Goal: Task Accomplishment & Management: Use online tool/utility

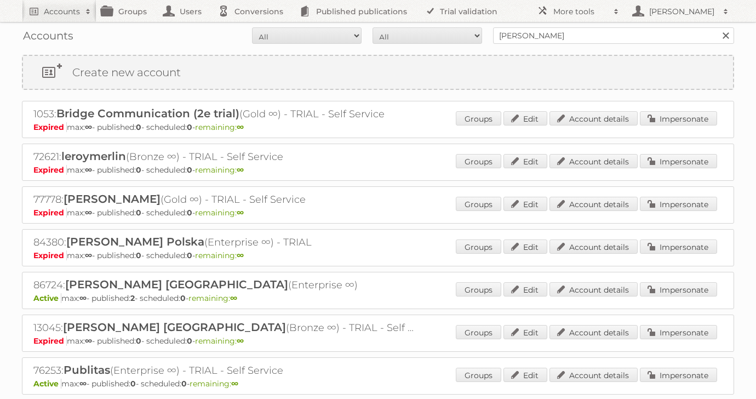
click at [727, 33] on link at bounding box center [725, 35] width 16 height 16
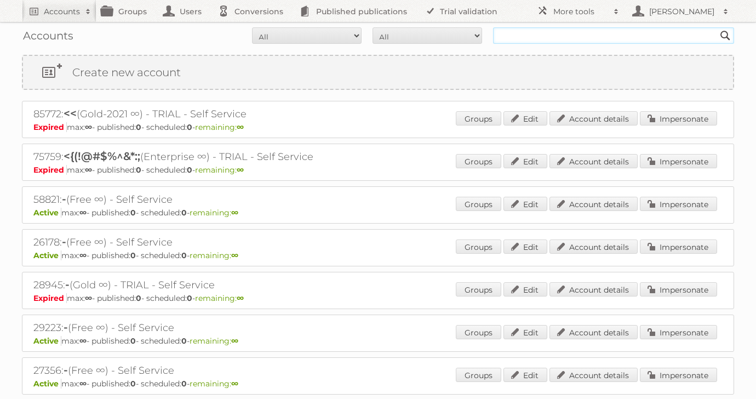
click at [568, 30] on input "text" at bounding box center [613, 35] width 241 height 16
type input "luma"
click at [717, 27] on input "Search" at bounding box center [725, 35] width 16 height 16
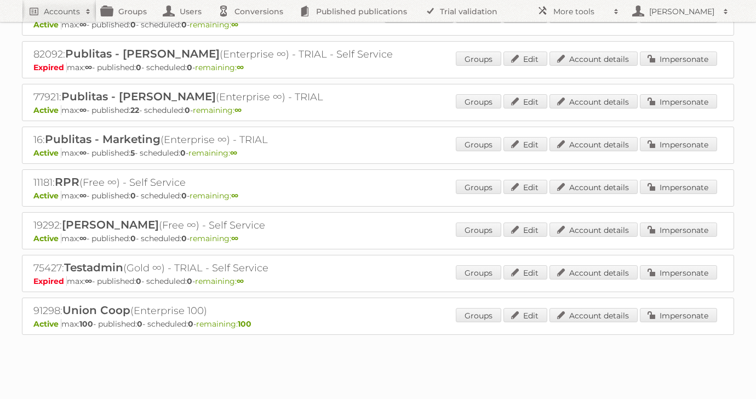
scroll to position [1301, 0]
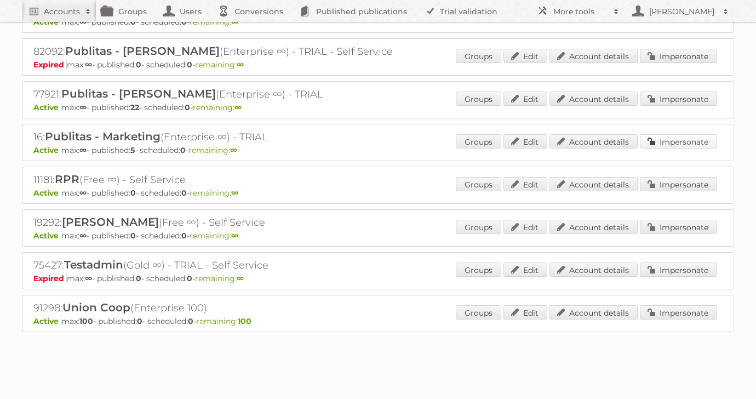
click at [683, 134] on link "Impersonate" at bounding box center [678, 141] width 77 height 14
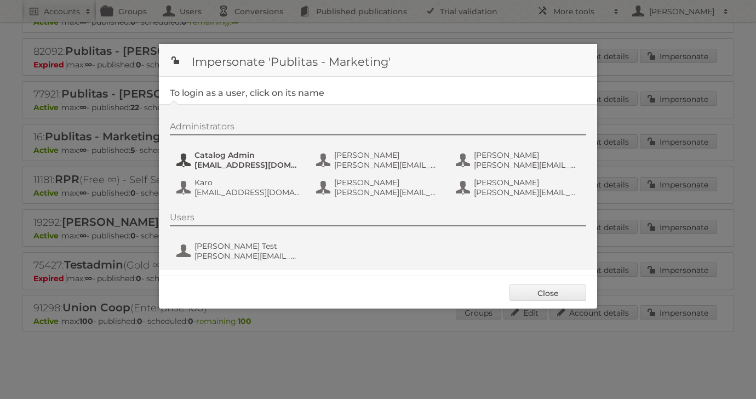
click at [249, 160] on span "system+swag@publitas.com" at bounding box center [247, 165] width 106 height 10
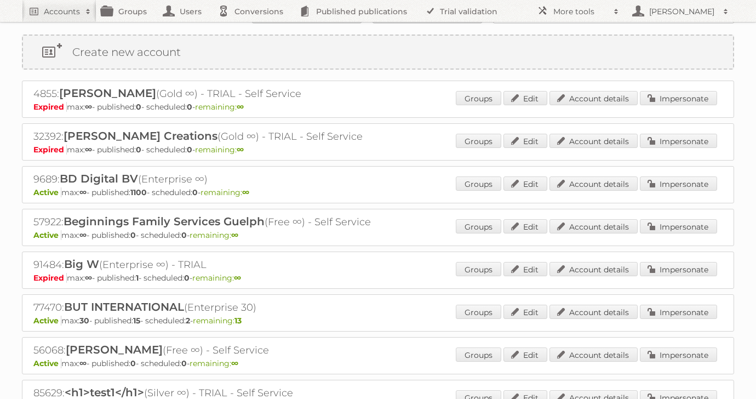
scroll to position [0, 0]
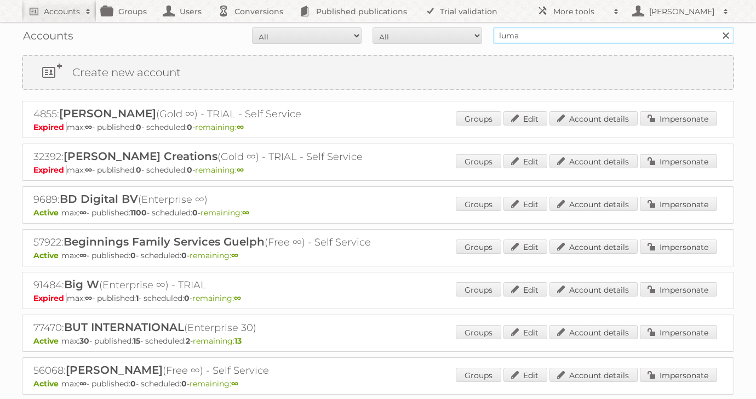
click at [538, 41] on input "luma" at bounding box center [613, 35] width 241 height 16
type input "l"
type input "jose"
click at [717, 27] on input "Search" at bounding box center [725, 35] width 16 height 16
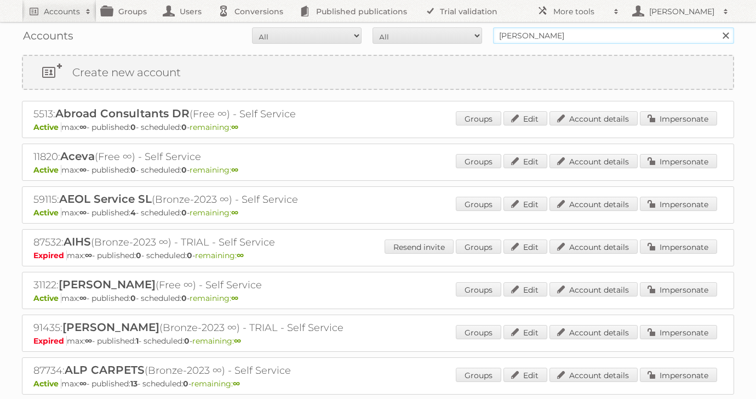
drag, startPoint x: 534, startPoint y: 33, endPoint x: 396, endPoint y: 33, distance: 138.0
click at [402, 33] on form "All Active Expired Pending All Paid Trials Self service jose Search" at bounding box center [378, 35] width 712 height 16
type input "alphonsine"
click at [717, 27] on input "Search" at bounding box center [725, 35] width 16 height 16
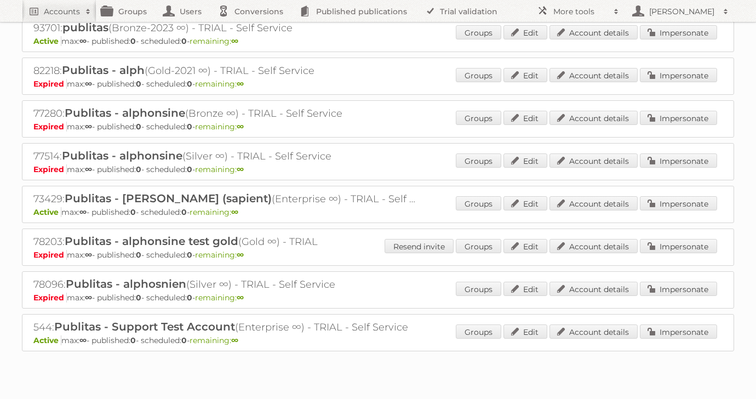
scroll to position [325, 0]
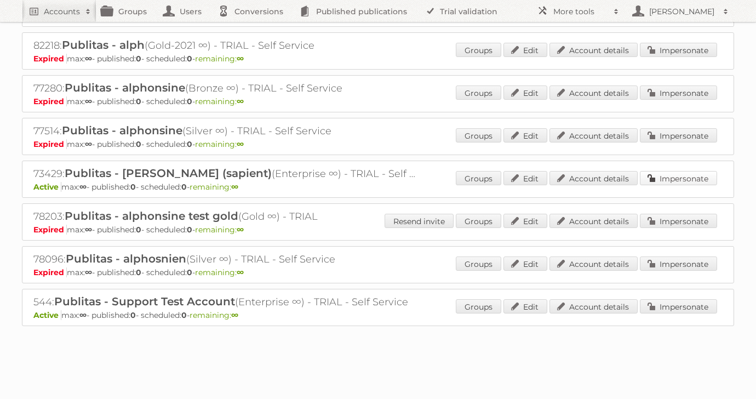
click at [661, 176] on link "Impersonate" at bounding box center [678, 178] width 77 height 14
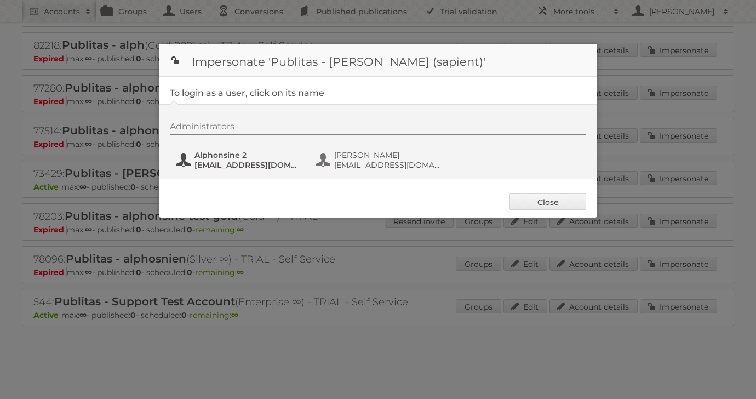
click at [228, 162] on span "[EMAIL_ADDRESS][DOMAIN_NAME]" at bounding box center [247, 165] width 106 height 10
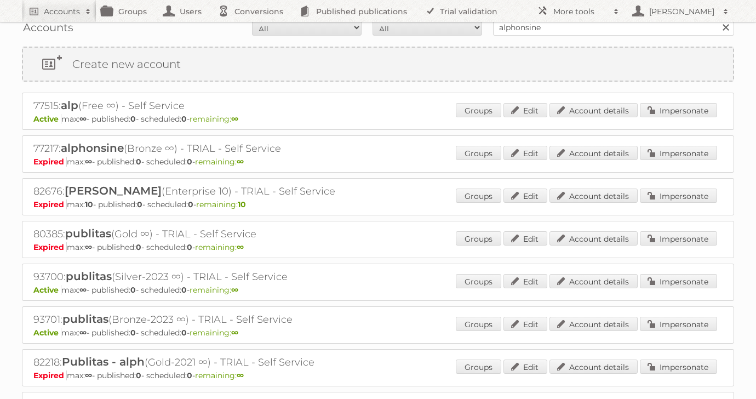
scroll to position [0, 0]
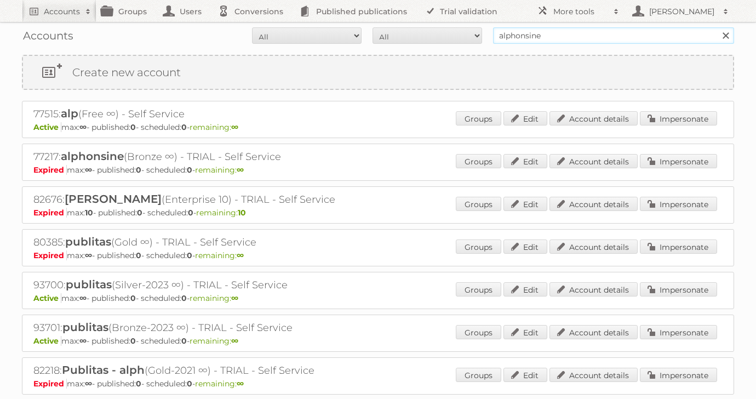
click at [547, 38] on input "alphonsine" at bounding box center [613, 35] width 241 height 16
type input "adaptive"
click at [717, 27] on input "Search" at bounding box center [725, 35] width 16 height 16
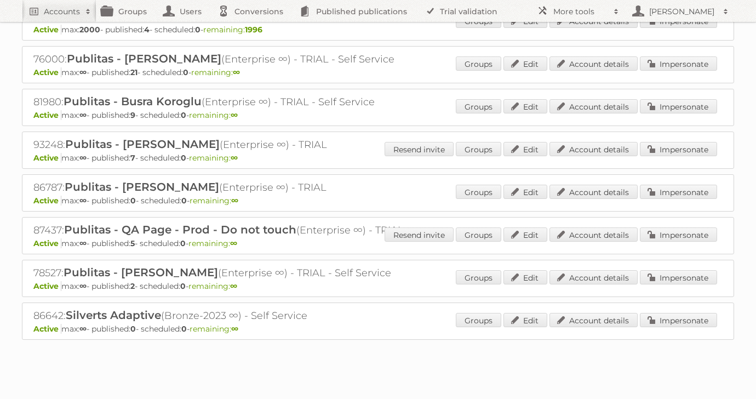
scroll to position [155, 0]
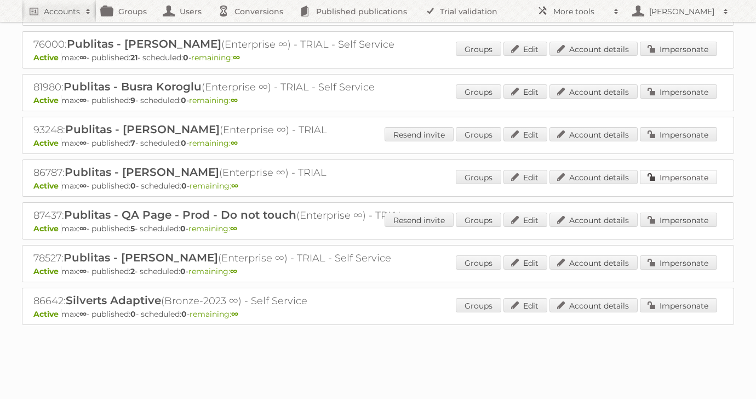
click at [686, 176] on link "Impersonate" at bounding box center [678, 177] width 77 height 14
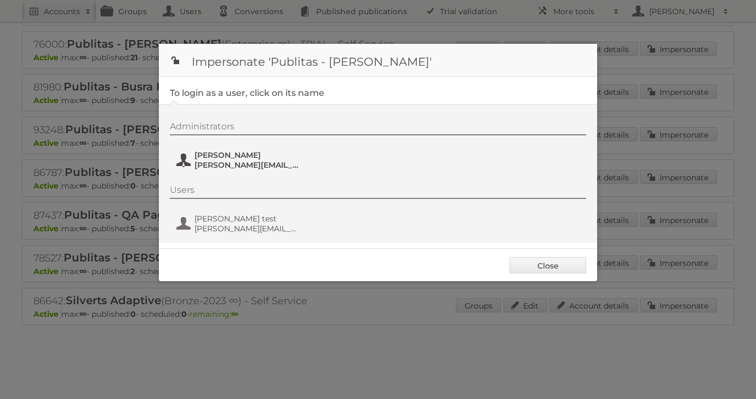
click at [234, 161] on span "[PERSON_NAME][EMAIL_ADDRESS][DOMAIN_NAME]" at bounding box center [247, 165] width 106 height 10
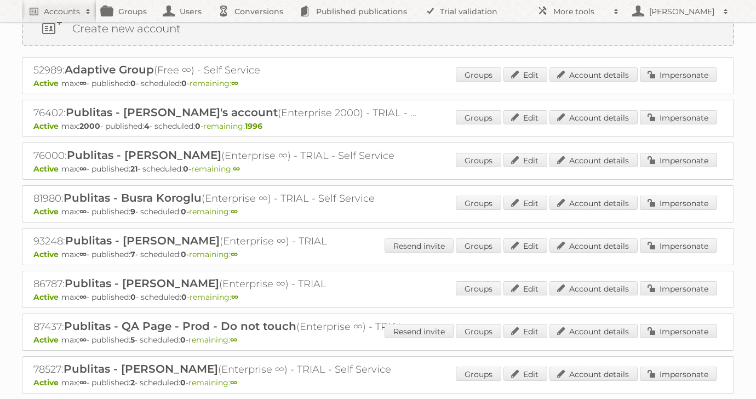
scroll to position [0, 0]
